Goal: Transaction & Acquisition: Book appointment/travel/reservation

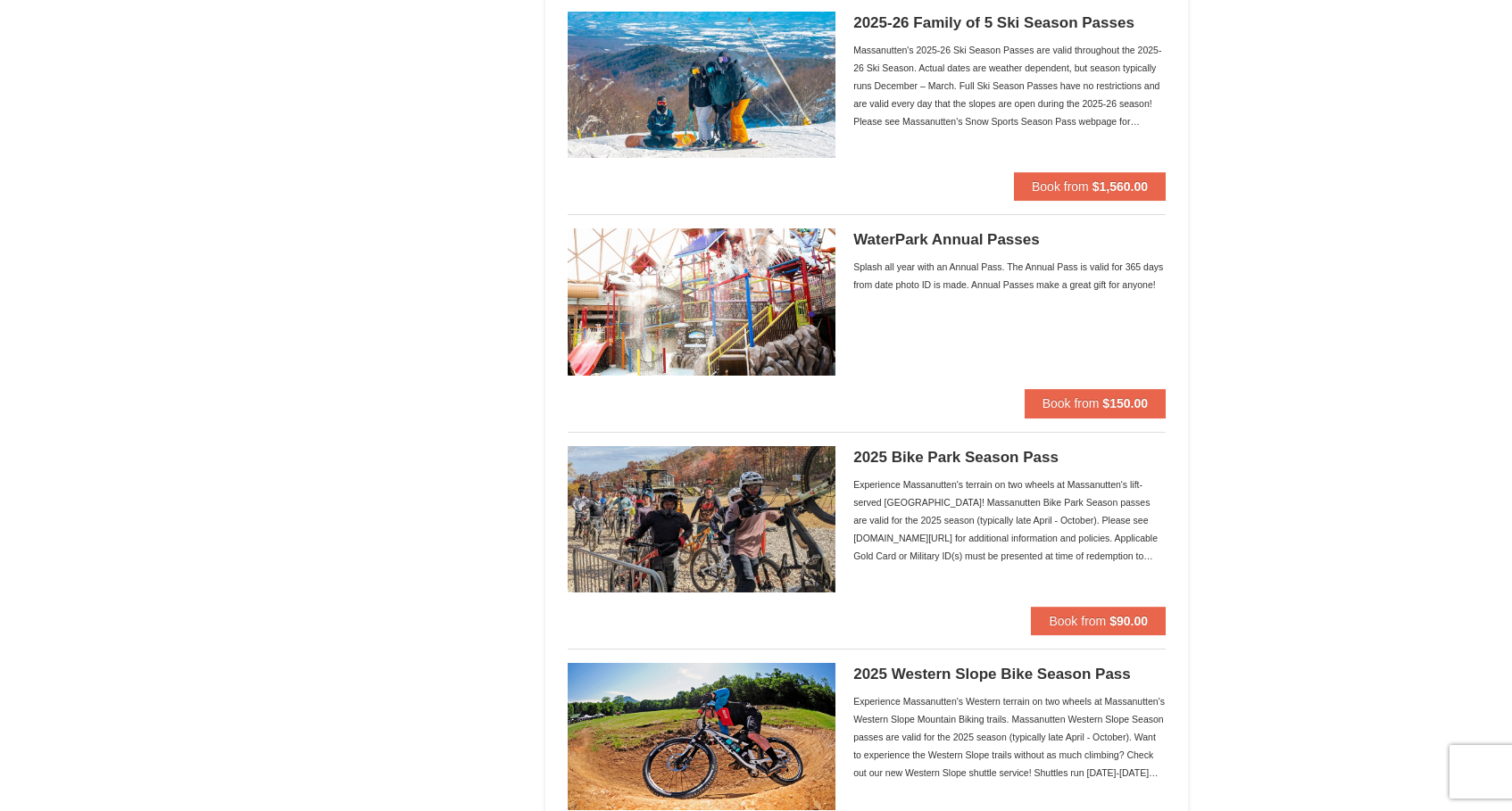
scroll to position [1255, 0]
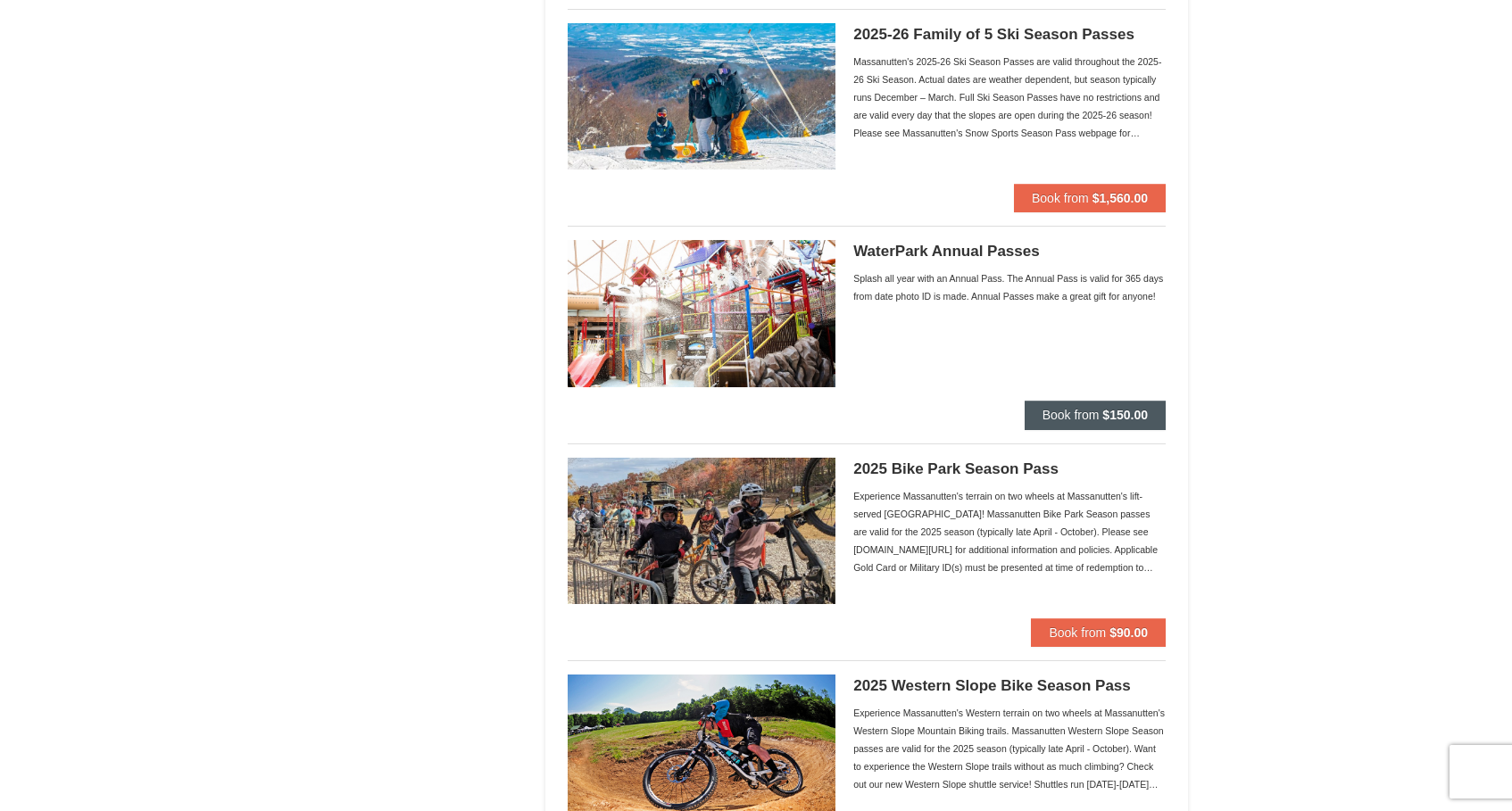
click at [1062, 409] on span "Book from" at bounding box center [1070, 414] width 57 height 14
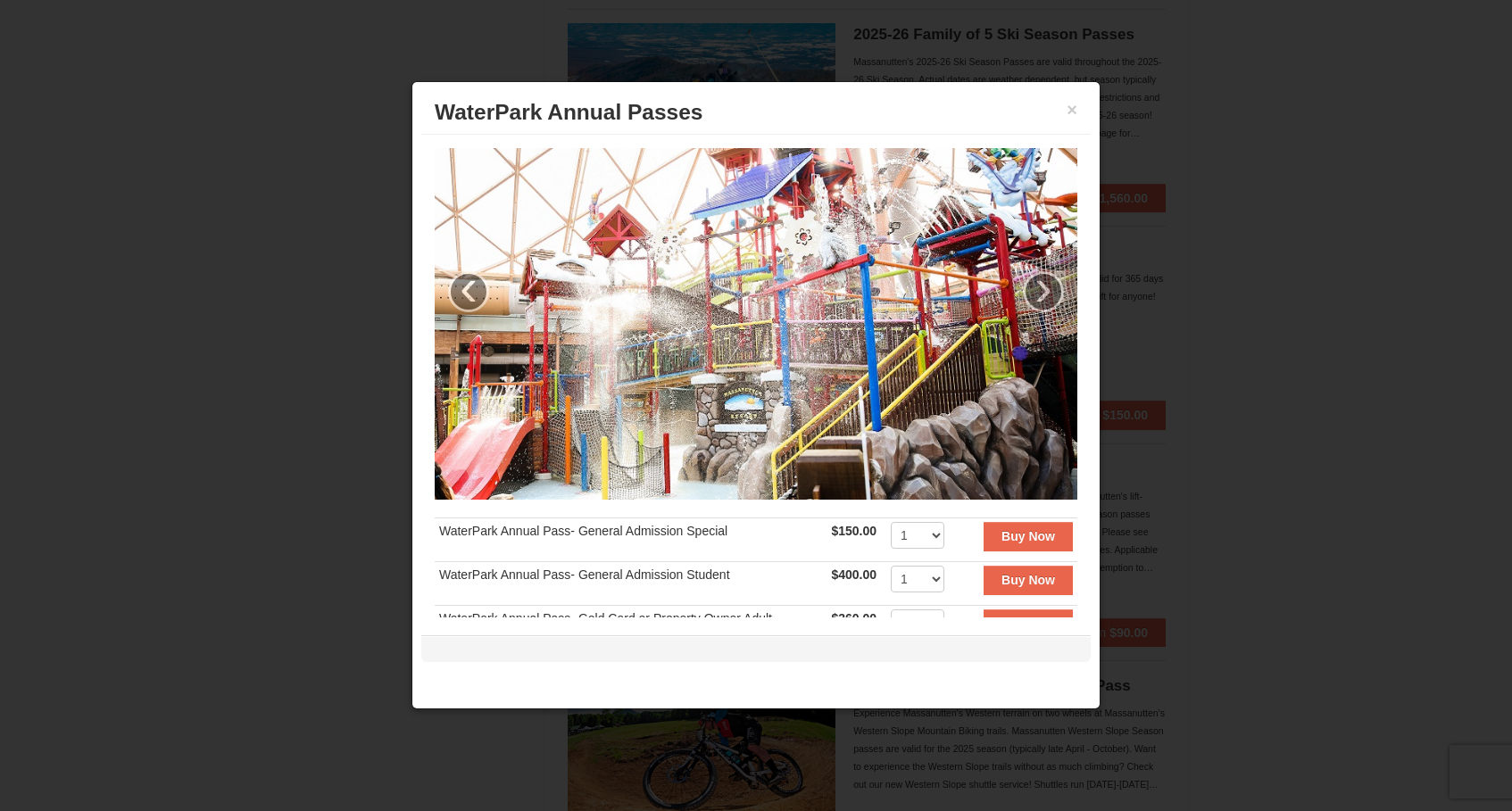
scroll to position [0, 0]
click at [1075, 116] on button "×" at bounding box center [1071, 110] width 11 height 18
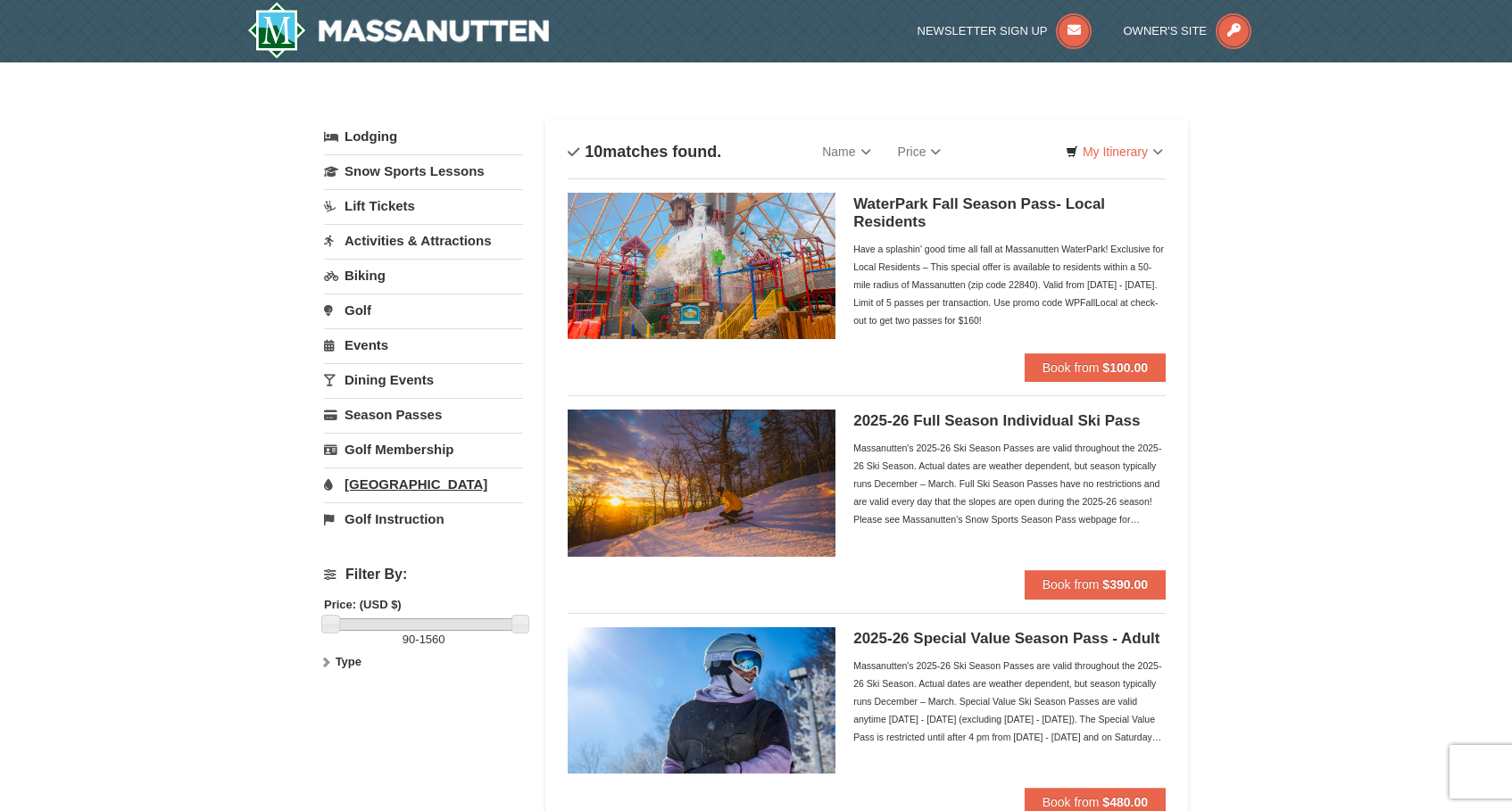
click at [407, 487] on link "[GEOGRAPHIC_DATA]" at bounding box center [423, 483] width 199 height 33
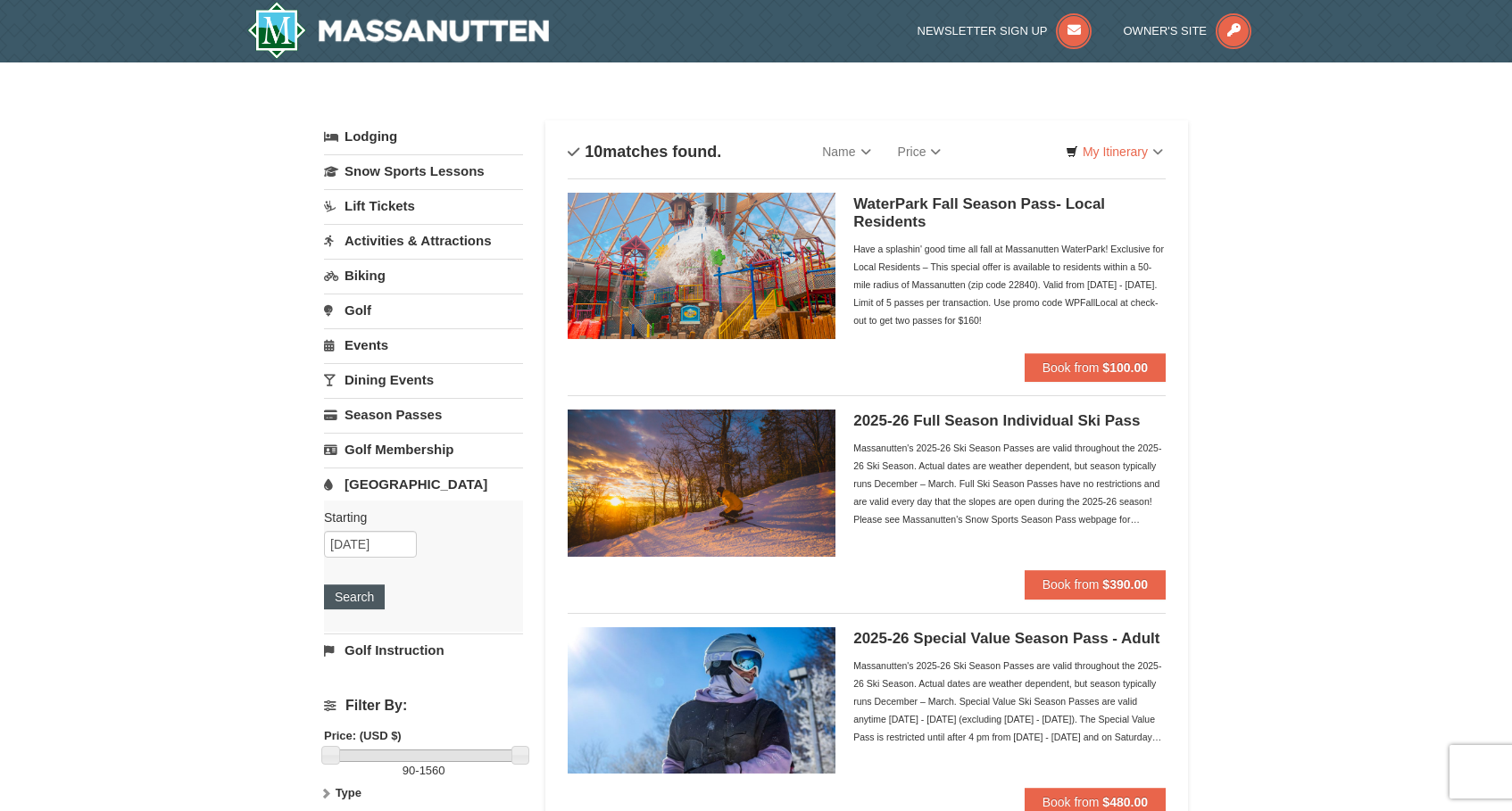
click at [368, 597] on button "Search" at bounding box center [354, 596] width 61 height 25
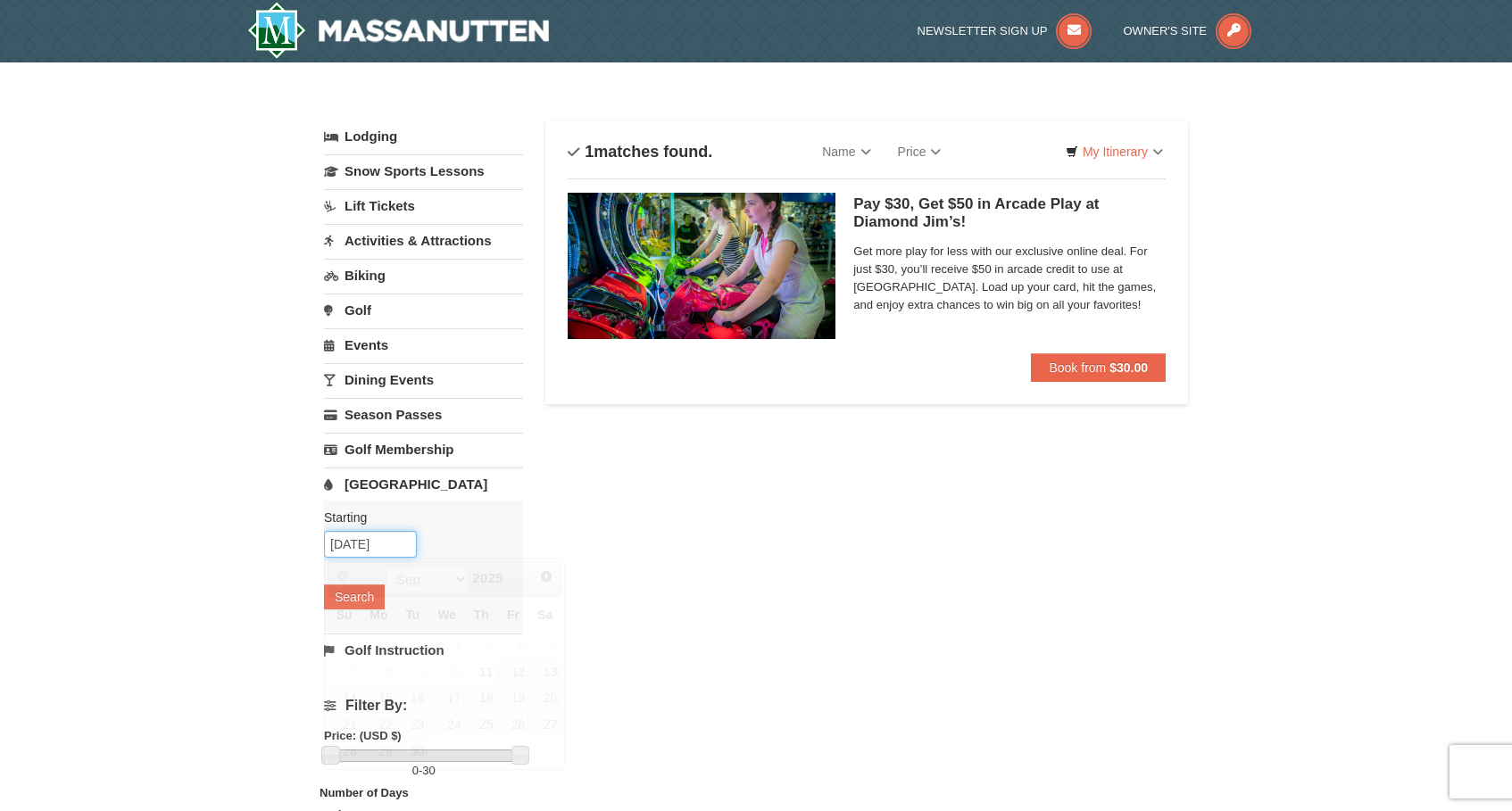
click at [359, 551] on input "[DATE]" at bounding box center [370, 543] width 93 height 27
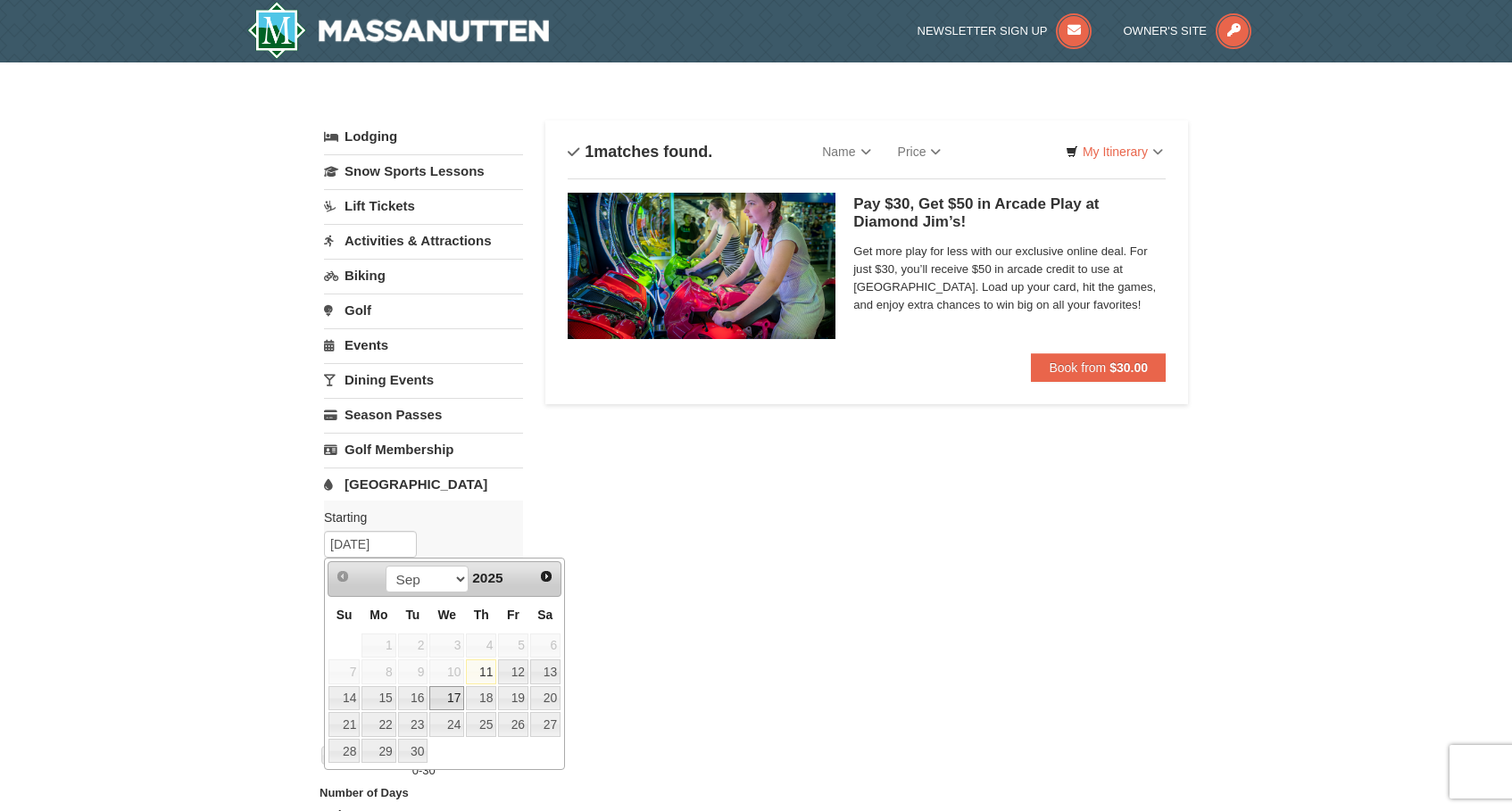
click at [447, 696] on link "17" at bounding box center [447, 698] width 35 height 25
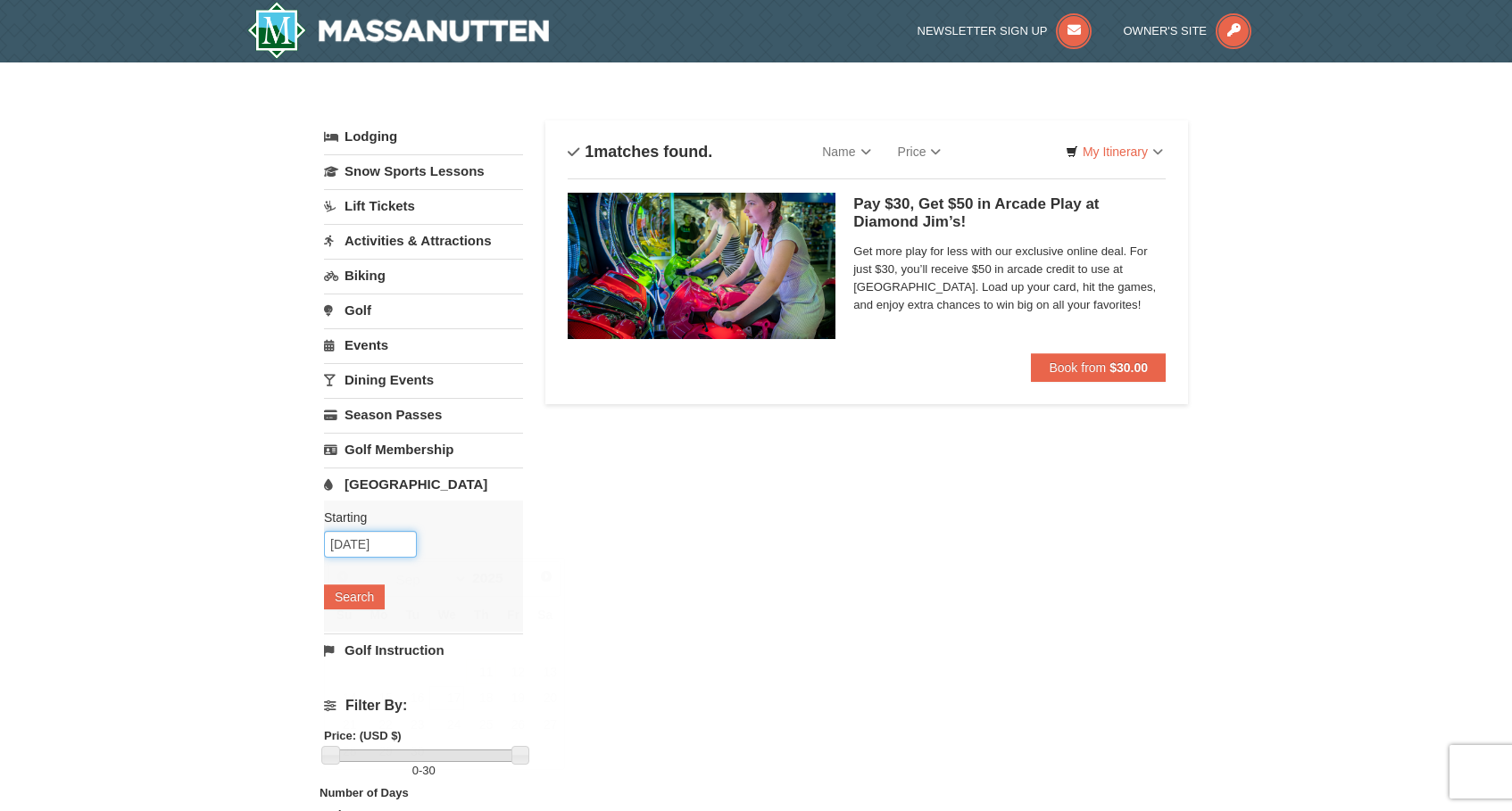
click at [370, 549] on input "09/17/2025" at bounding box center [370, 543] width 93 height 27
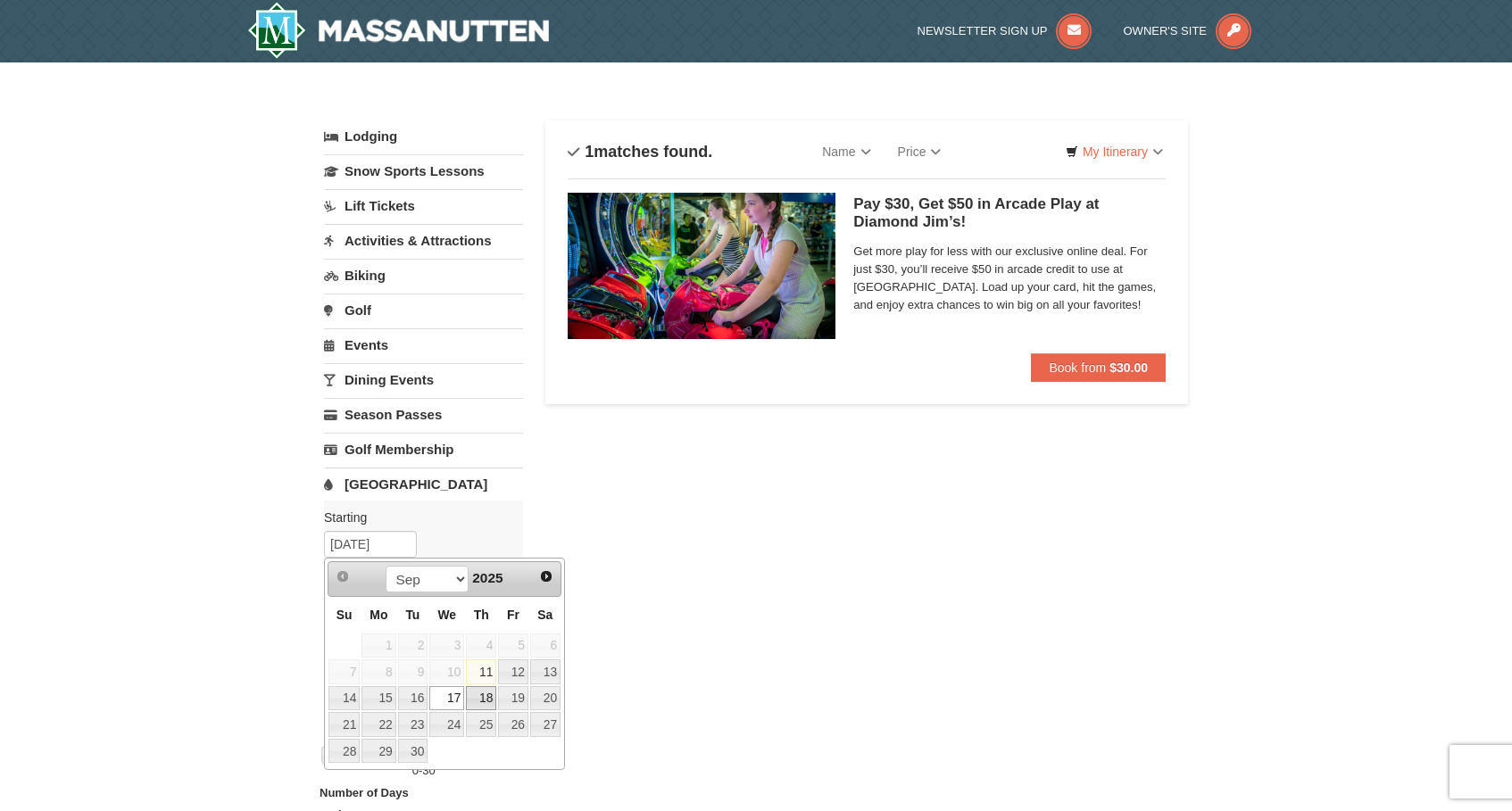
click at [488, 707] on link "18" at bounding box center [481, 698] width 30 height 25
type input "09/18/2025"
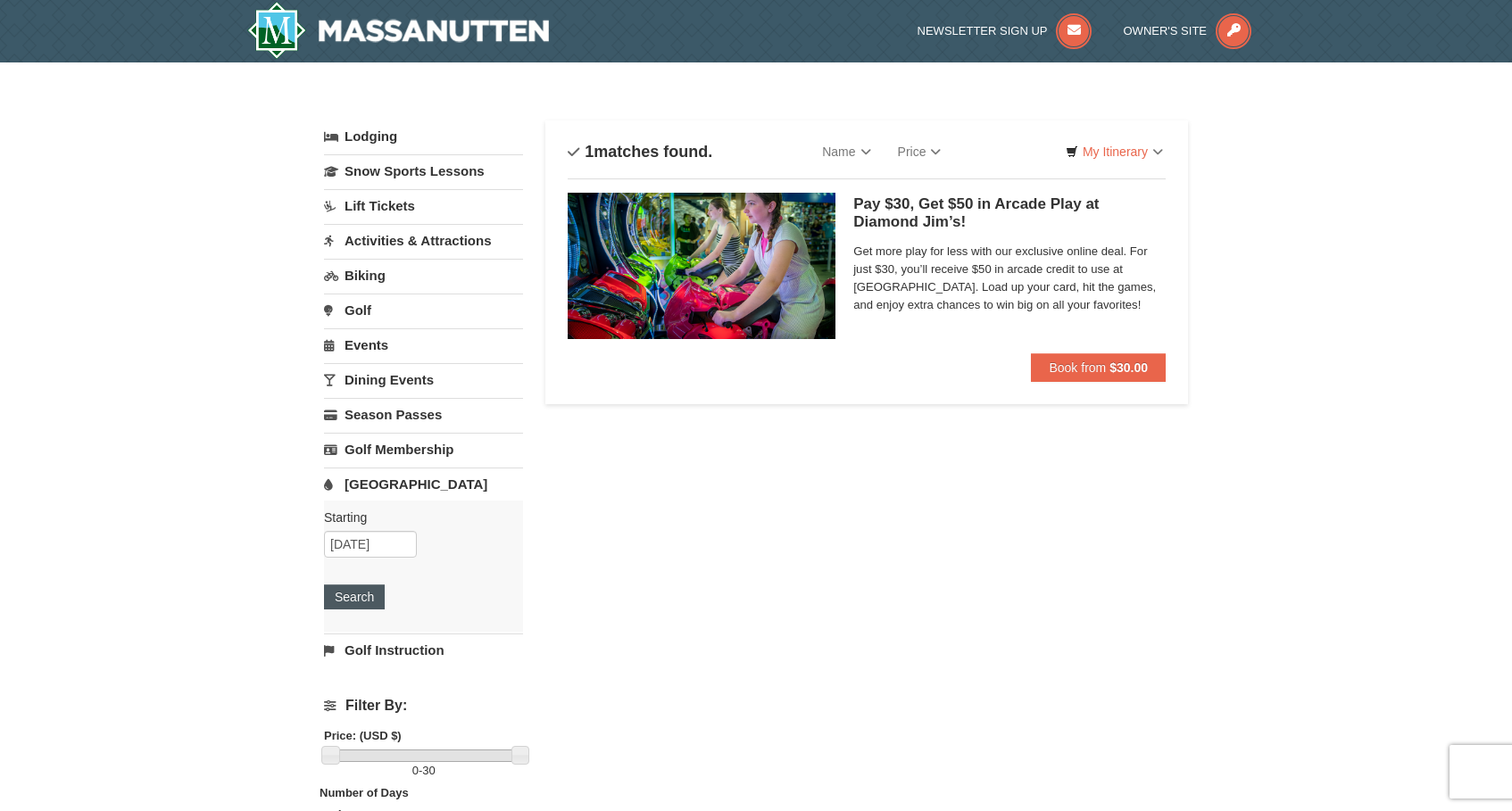
click at [356, 597] on button "Search" at bounding box center [354, 596] width 61 height 25
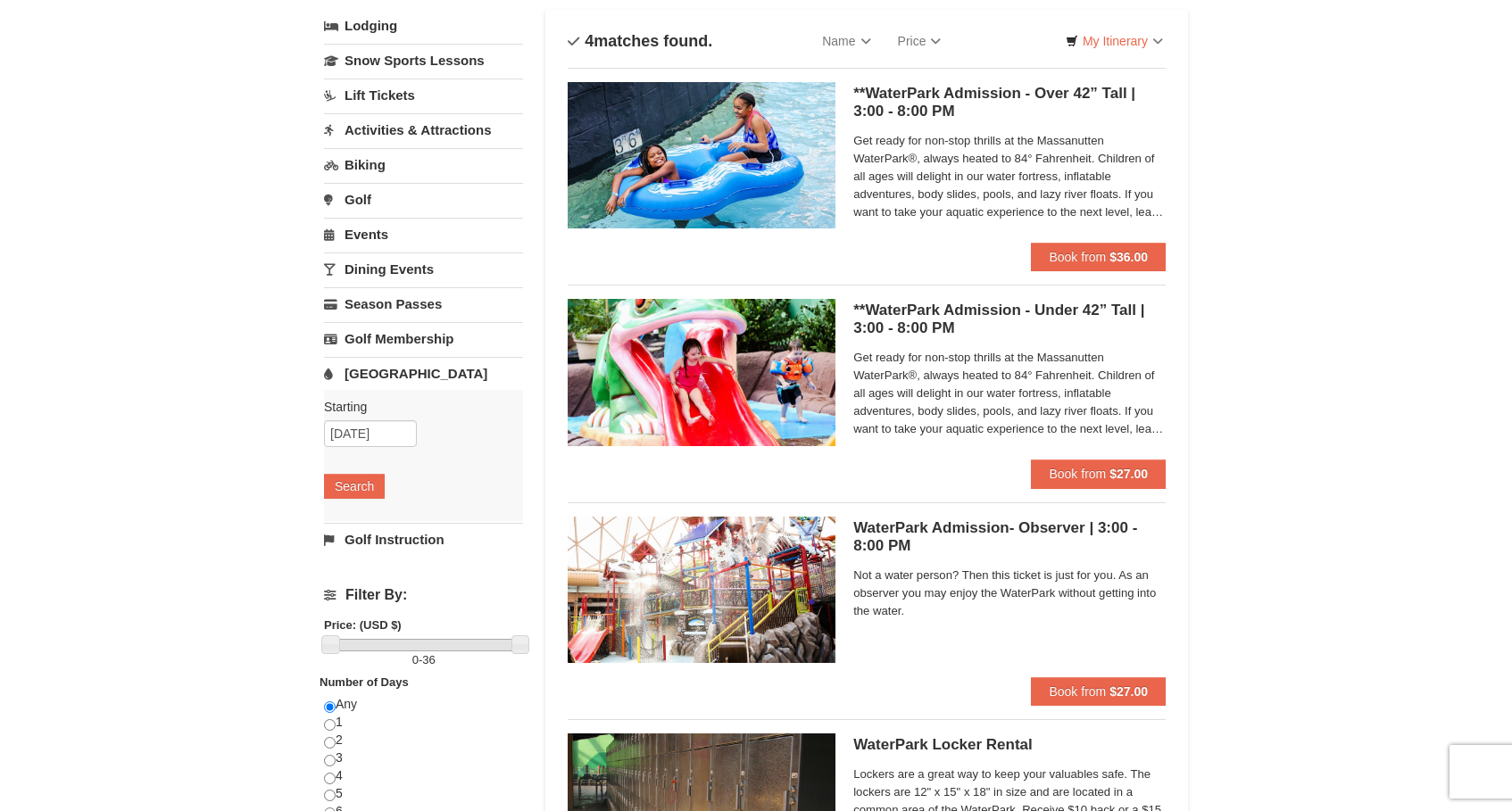
scroll to position [113, 0]
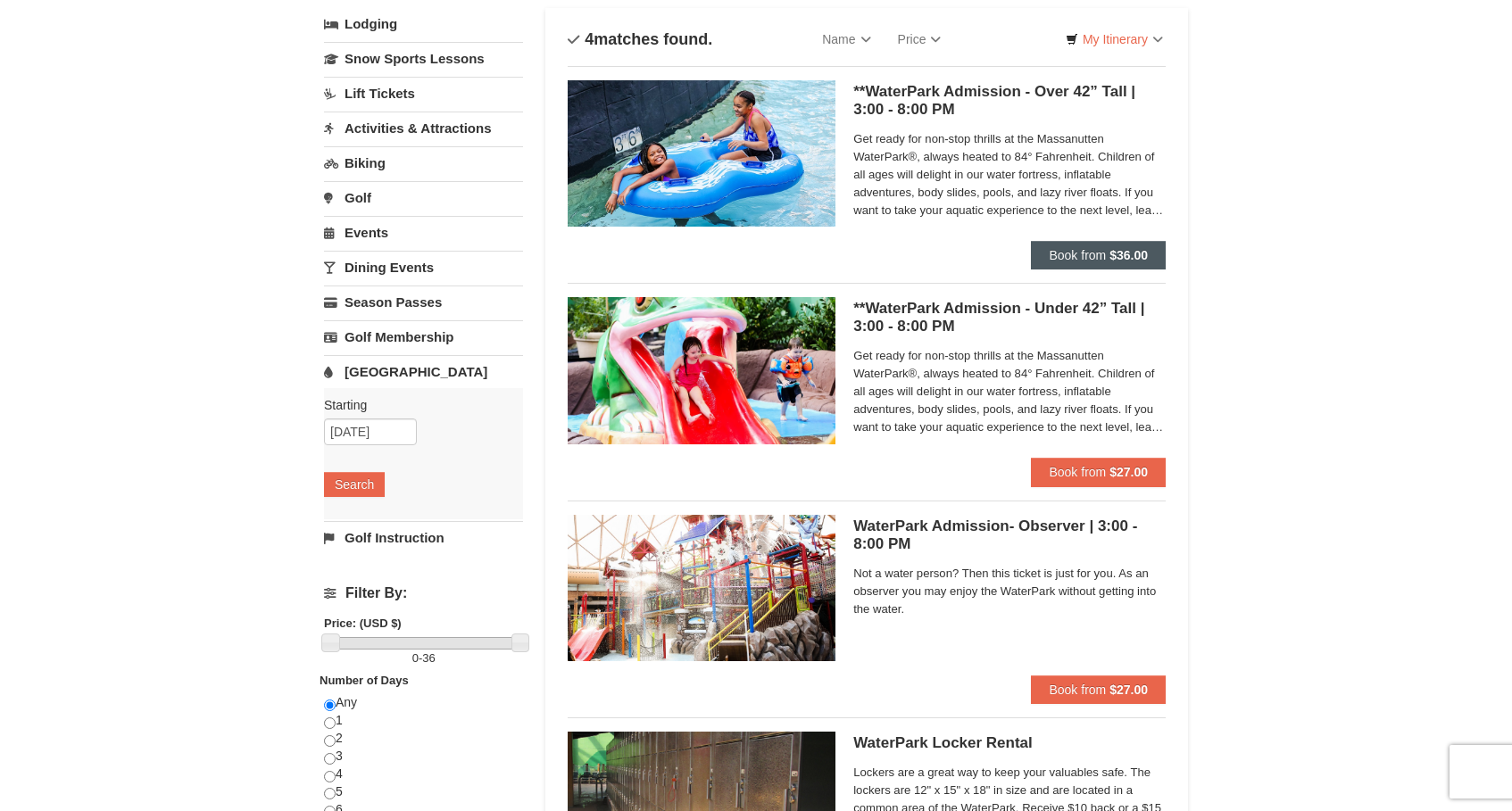
click at [1110, 253] on strong "$36.00" at bounding box center [1128, 255] width 38 height 14
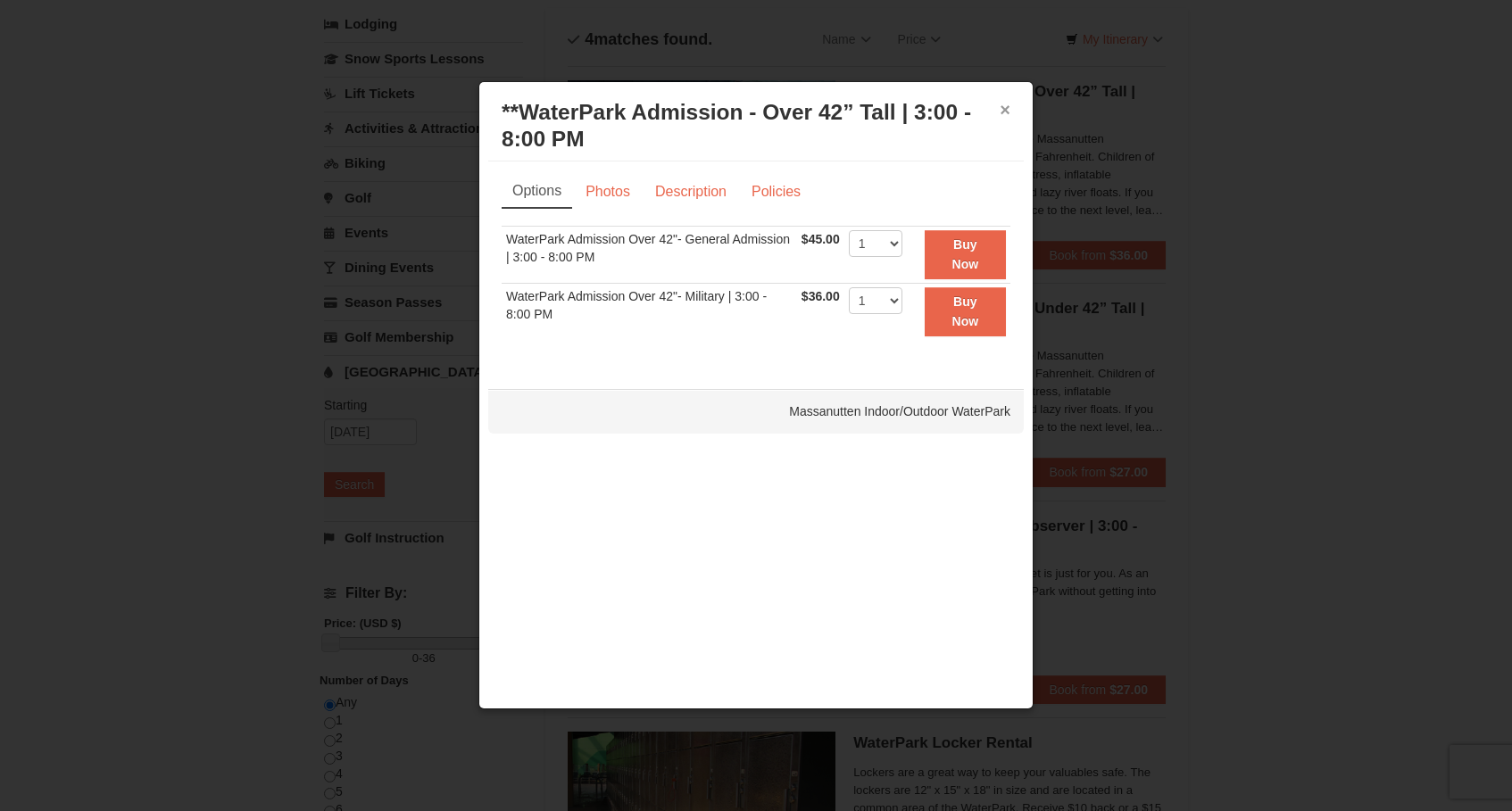
click at [1003, 106] on button "×" at bounding box center [1004, 110] width 11 height 18
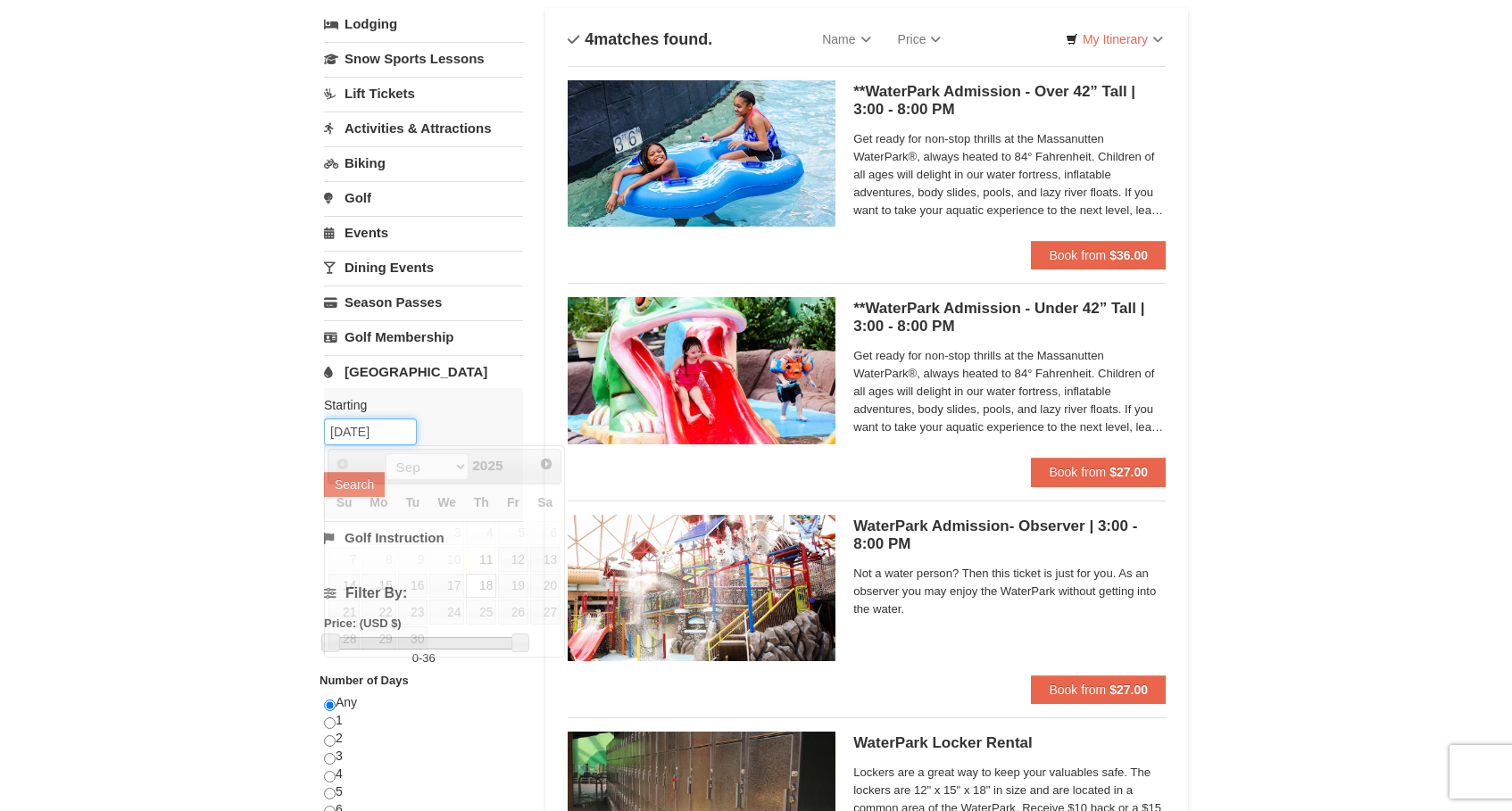
click at [366, 428] on input "09/18/2025" at bounding box center [370, 431] width 93 height 27
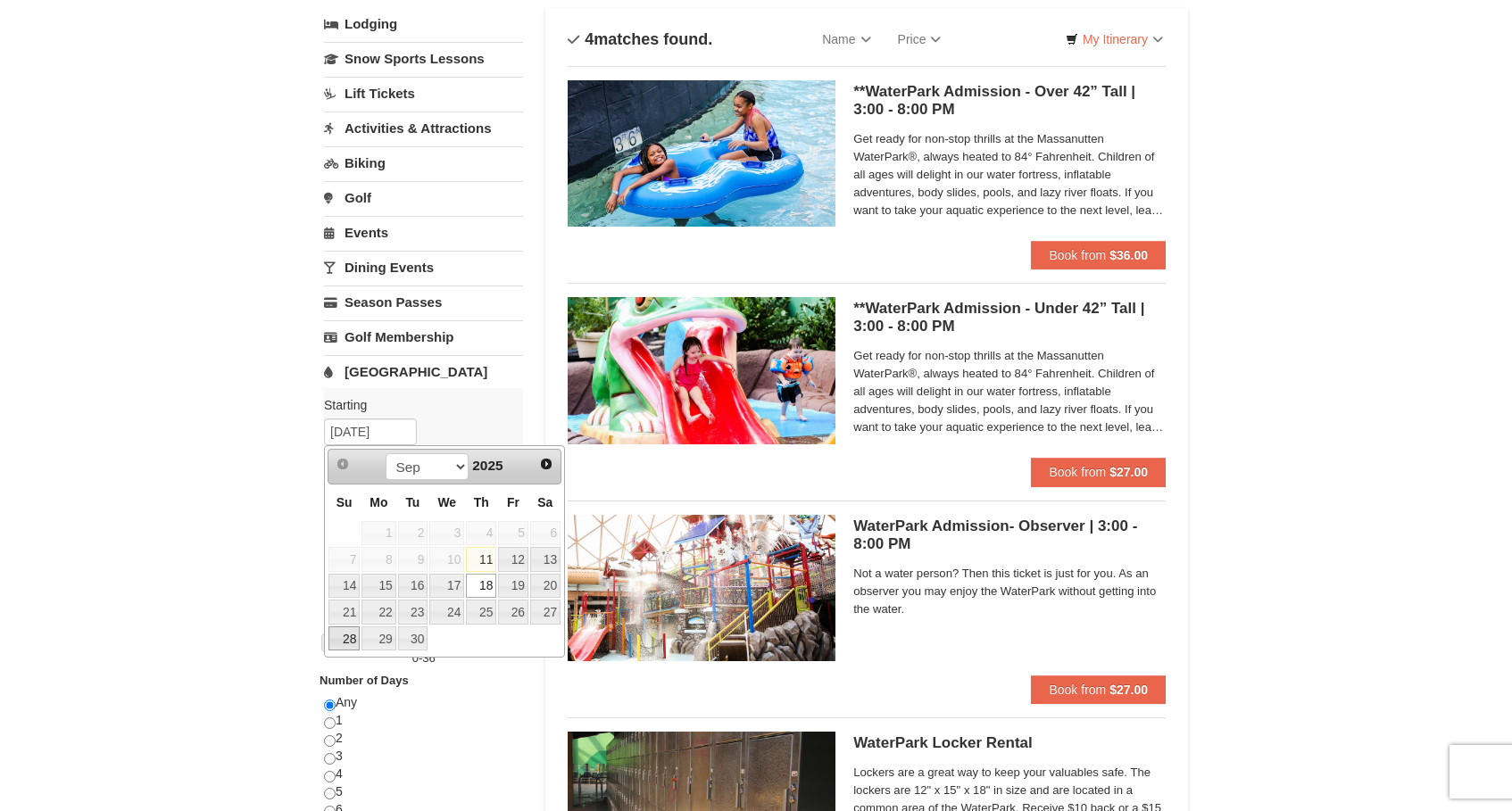
click at [341, 645] on link "28" at bounding box center [344, 638] width 31 height 25
type input "[DATE]"
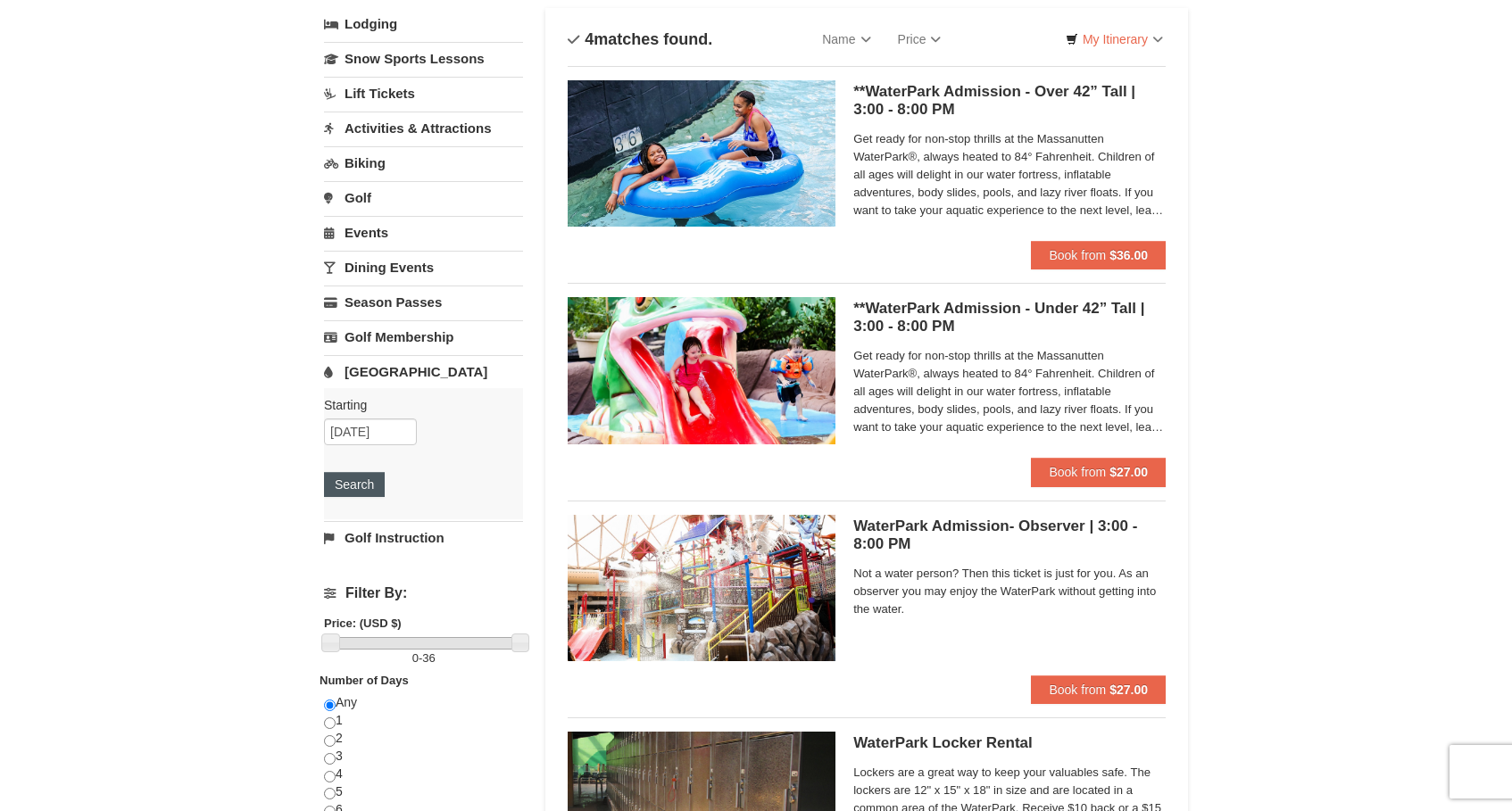
click at [355, 487] on button "Search" at bounding box center [354, 483] width 61 height 25
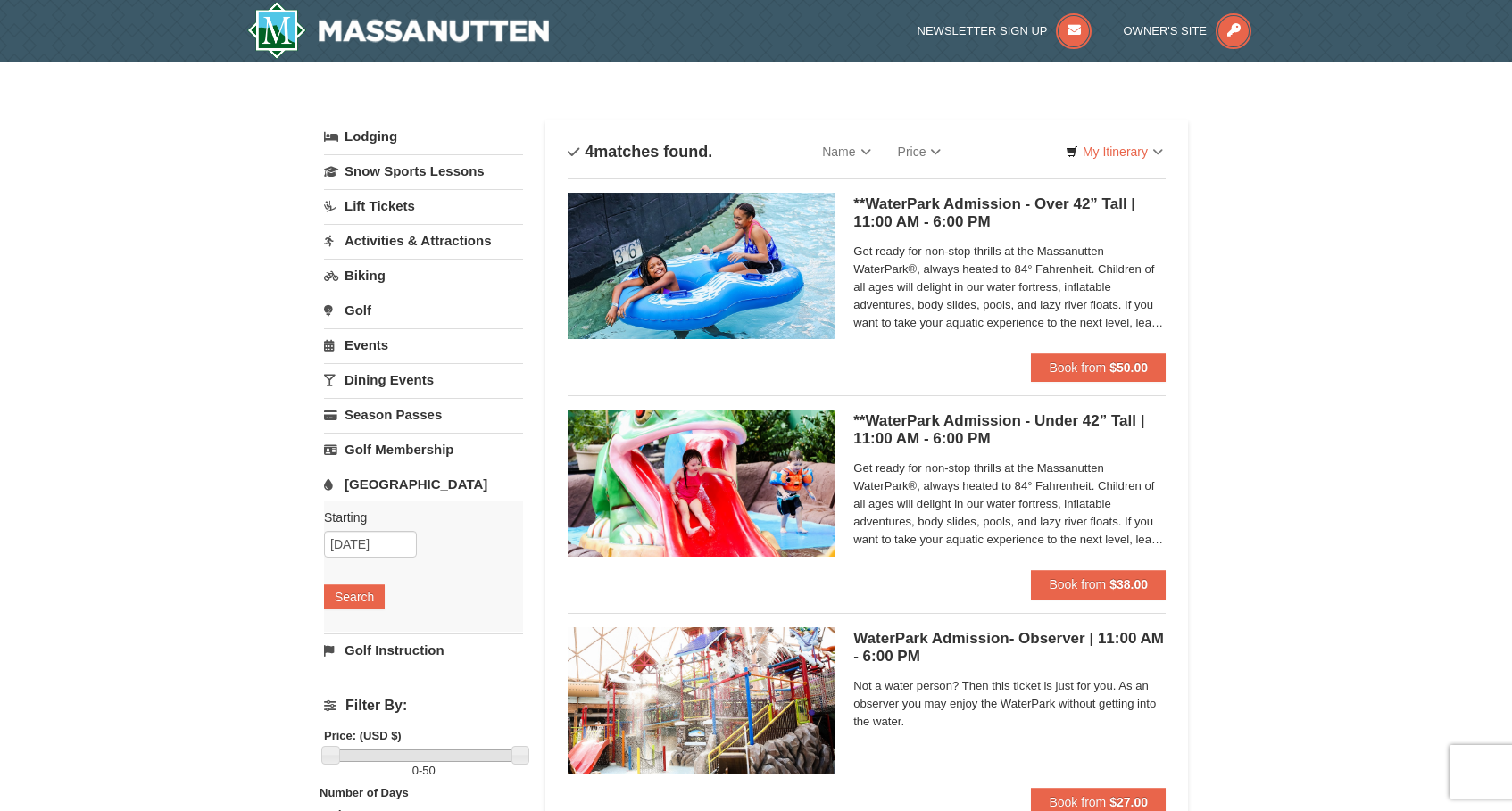
click at [981, 219] on h5 "**WaterPark Admission - Over 42” Tall | 11:00 AM - 6:00 PM Massanutten Indoor/O…" at bounding box center [1009, 214] width 313 height 36
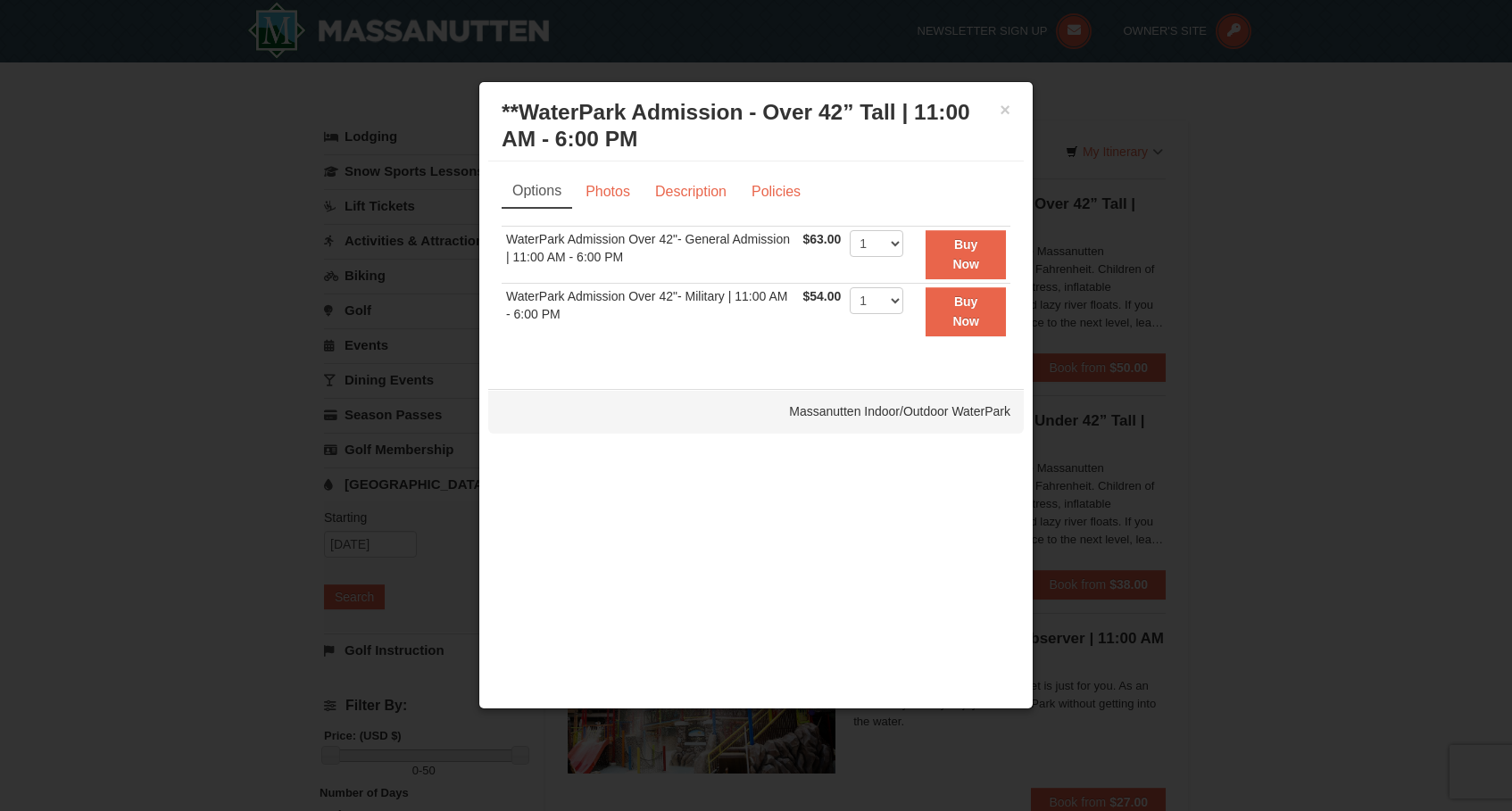
click at [1344, 422] on div at bounding box center [756, 406] width 1512 height 811
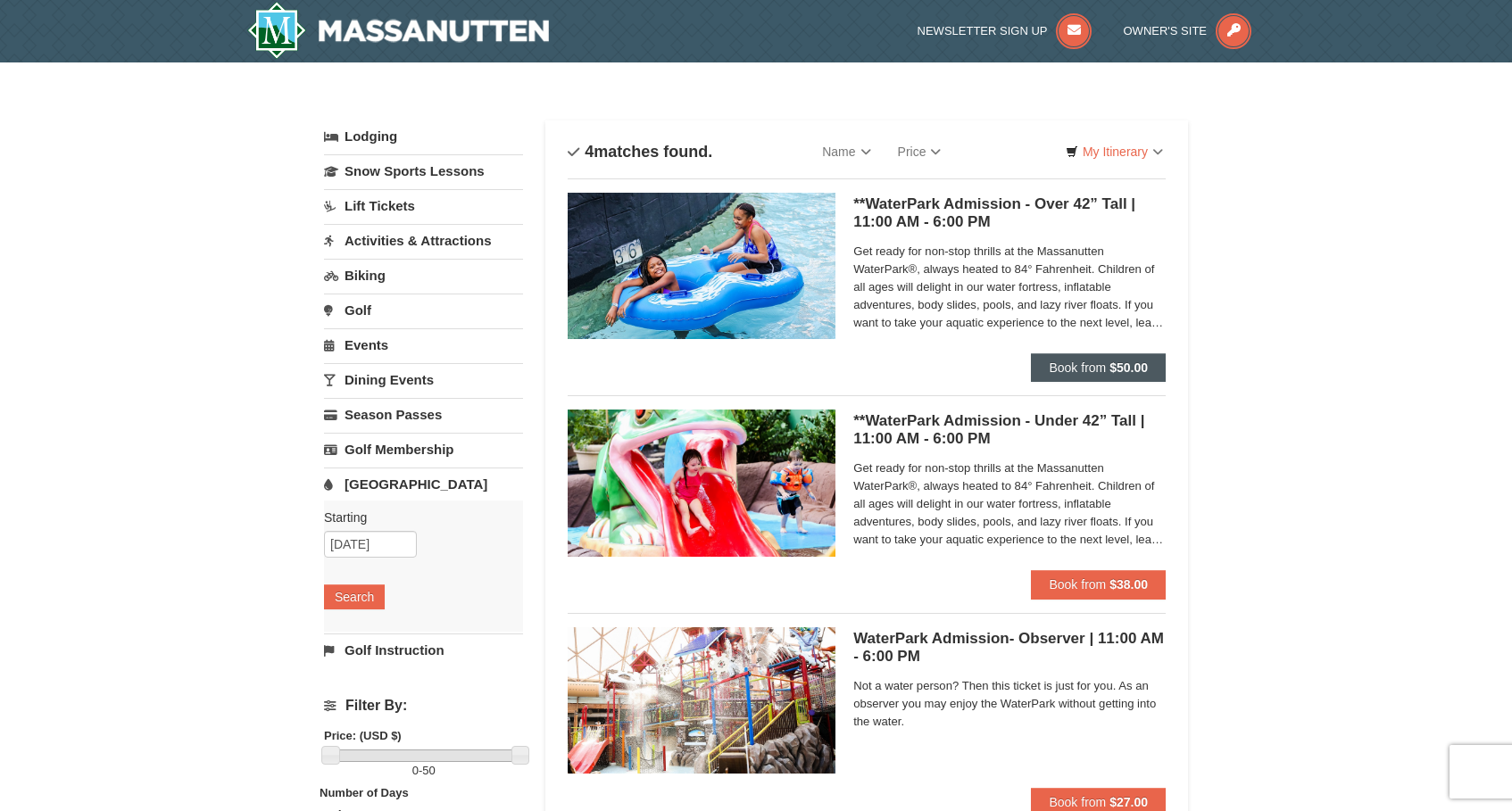
click at [1099, 372] on span "Book from" at bounding box center [1076, 368] width 57 height 14
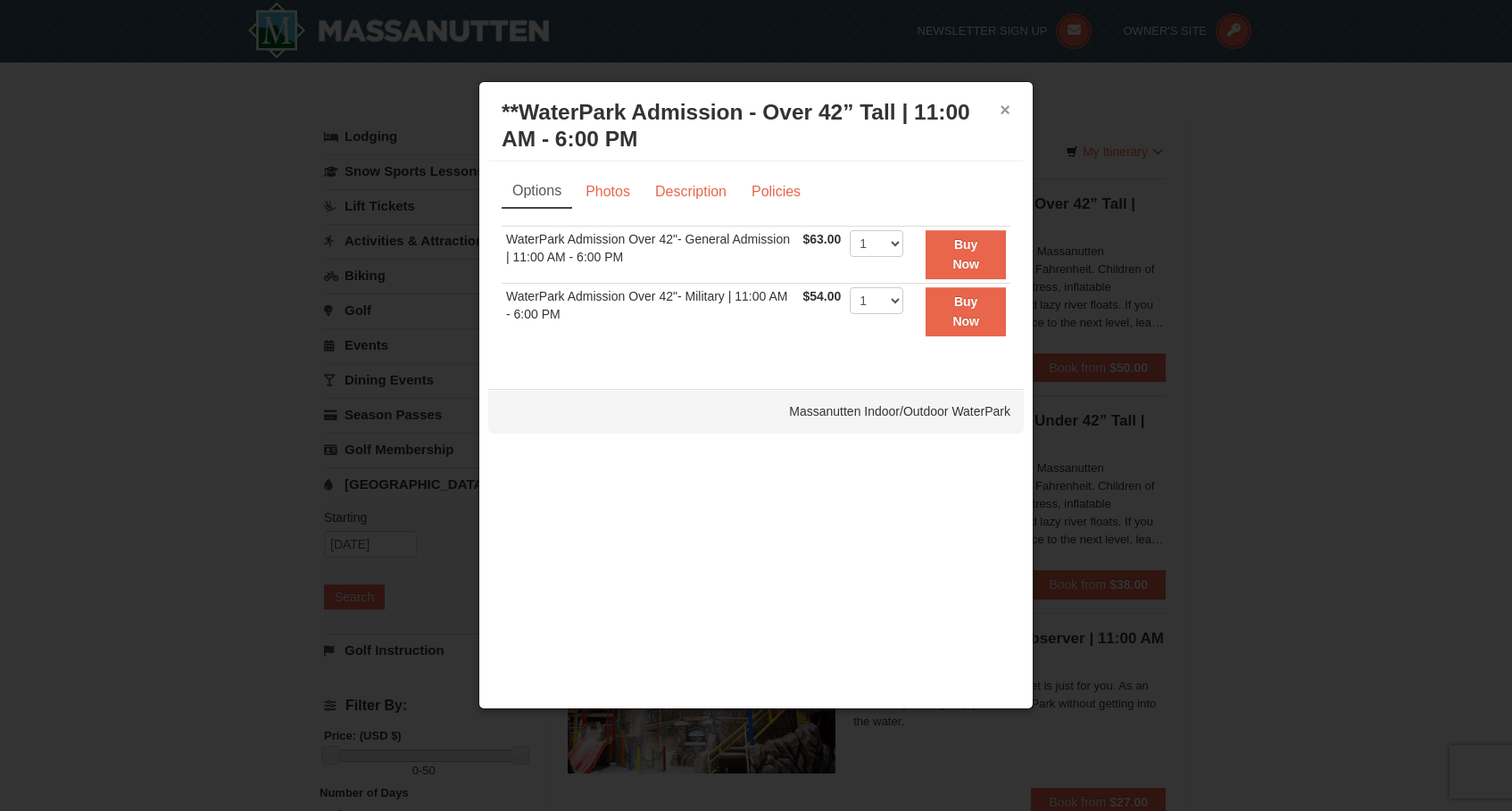
click at [1007, 110] on button "×" at bounding box center [1004, 110] width 11 height 18
